Goal: Task Accomplishment & Management: Use online tool/utility

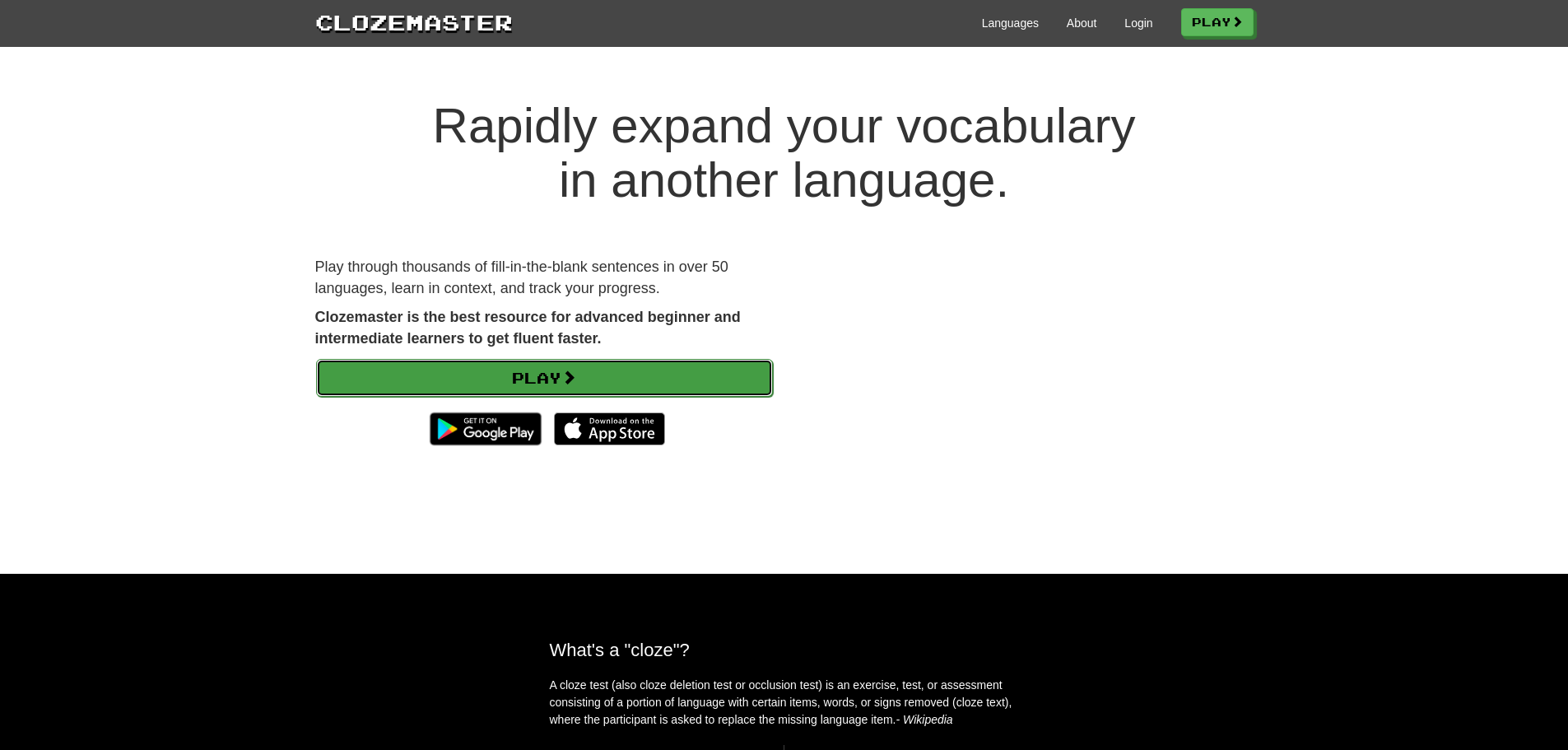
click at [421, 381] on link "Play" at bounding box center [544, 378] width 456 height 38
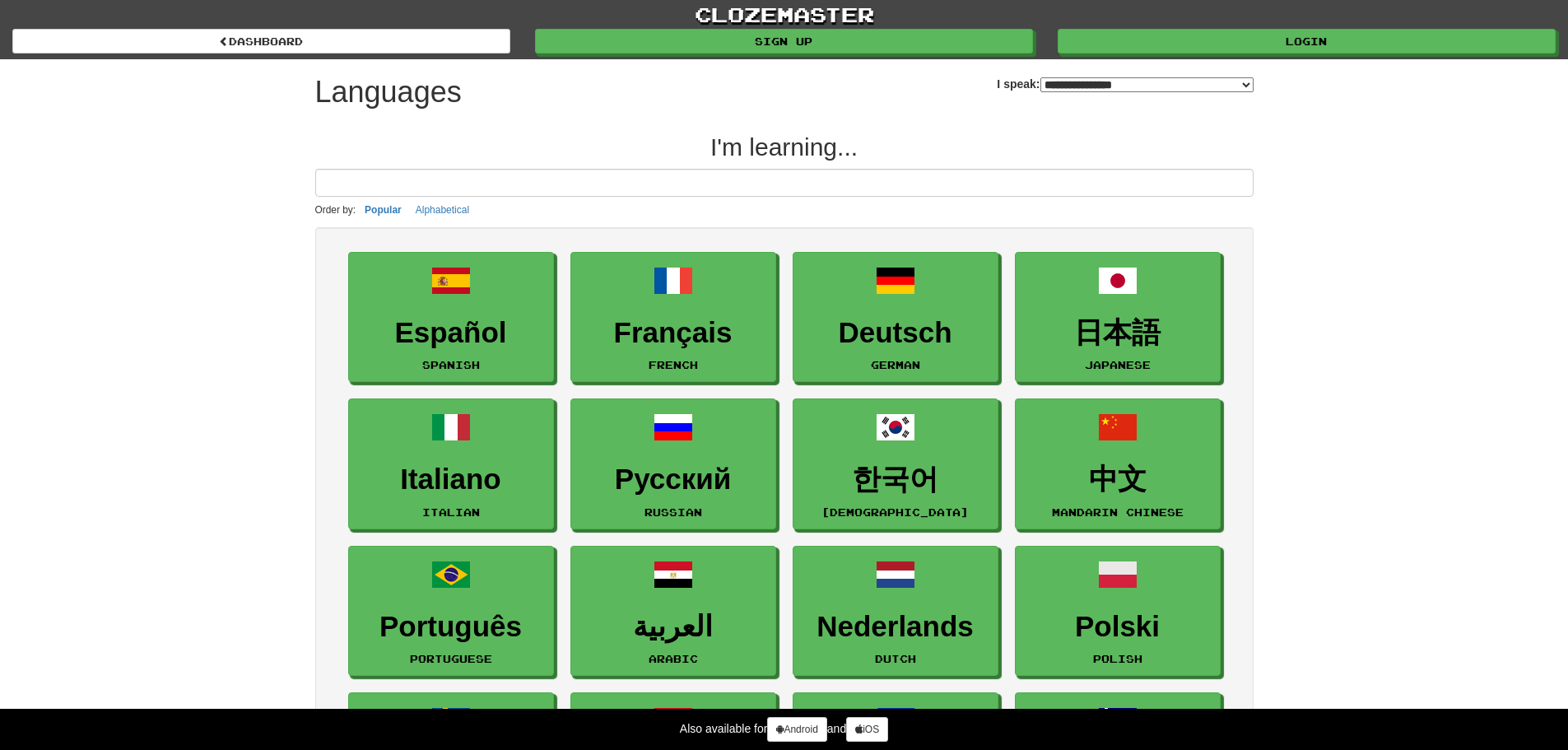
select select "*******"
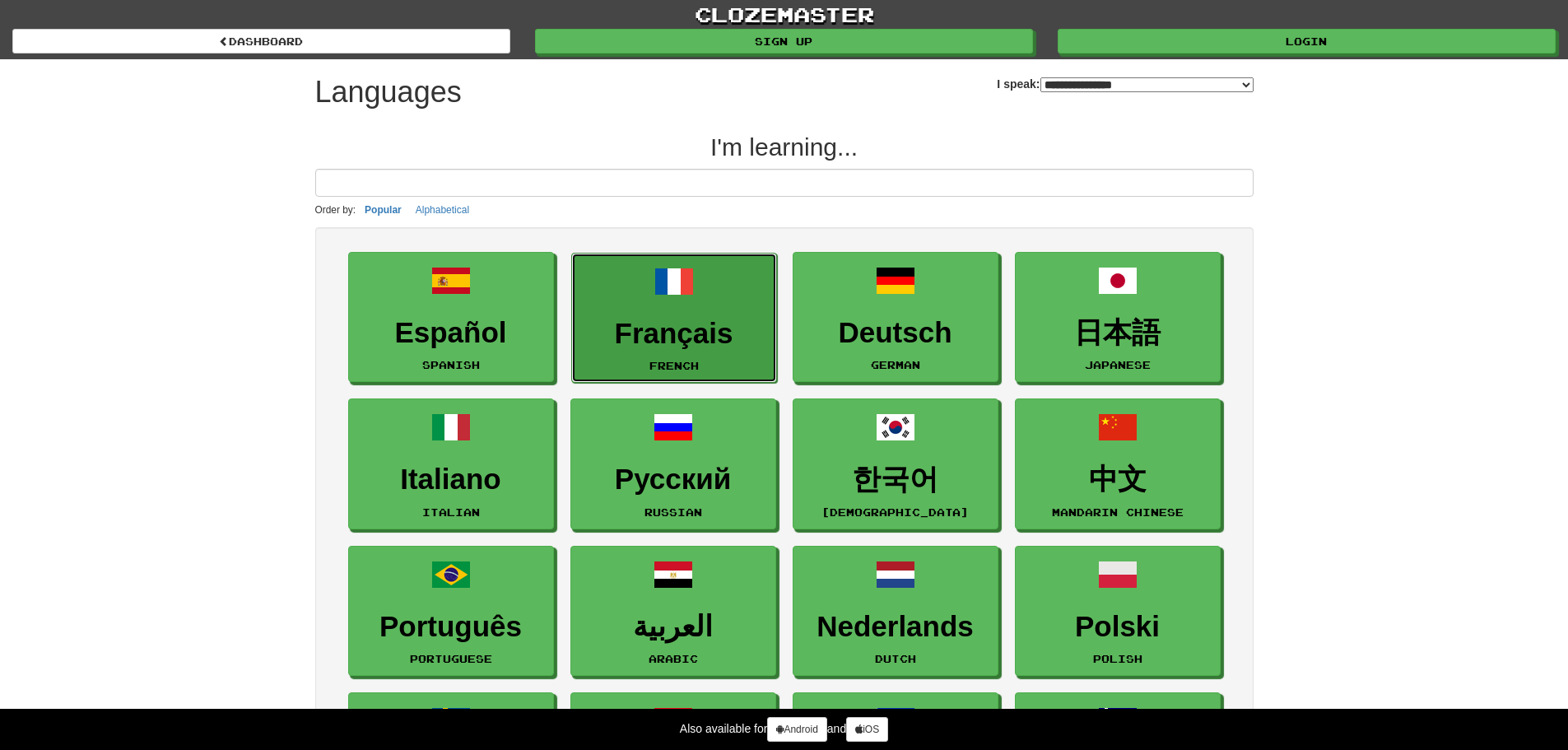
click at [687, 350] on link "Français French" at bounding box center [674, 319] width 206 height 131
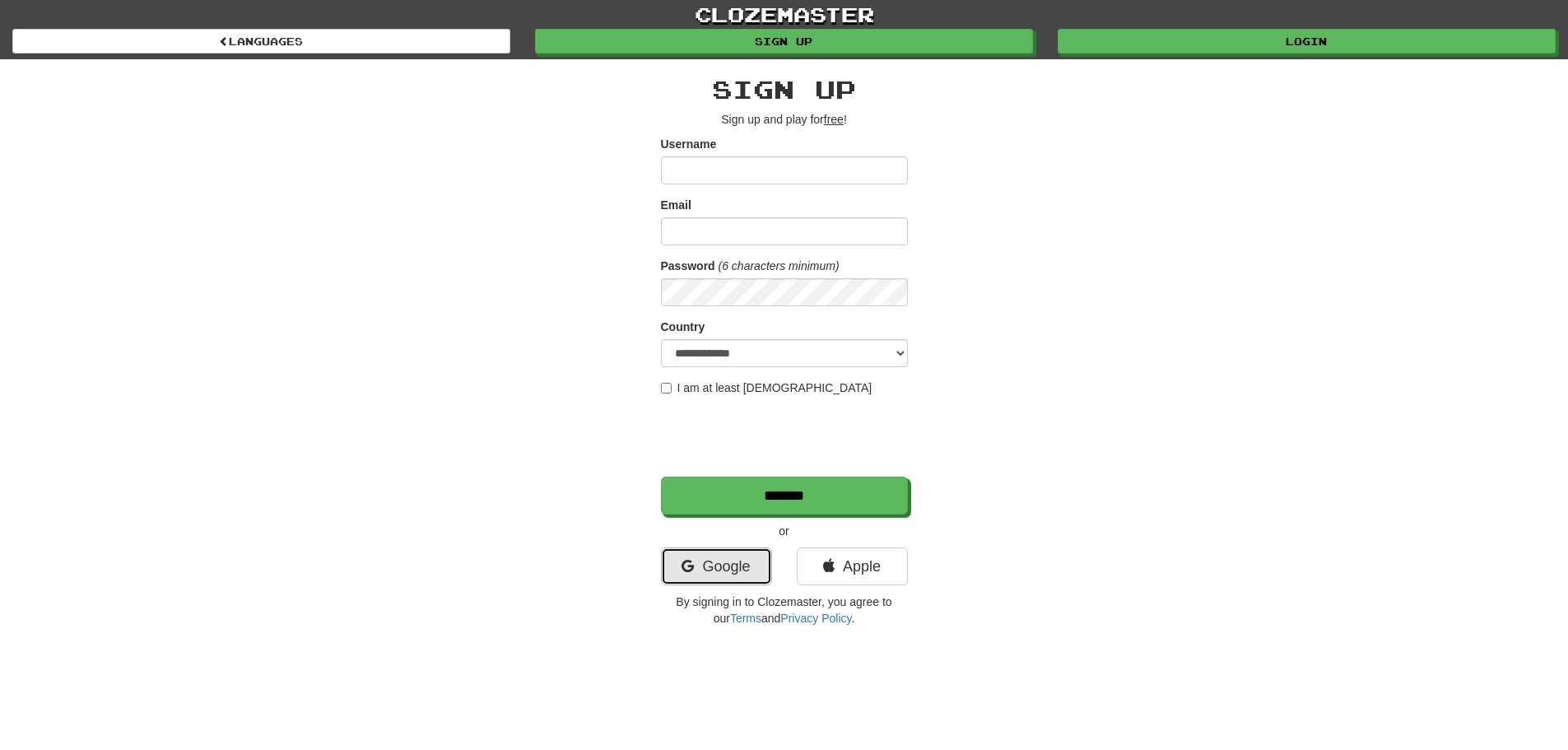
click at [739, 575] on link "Google" at bounding box center [716, 566] width 112 height 38
